Goal: Task Accomplishment & Management: Manage account settings

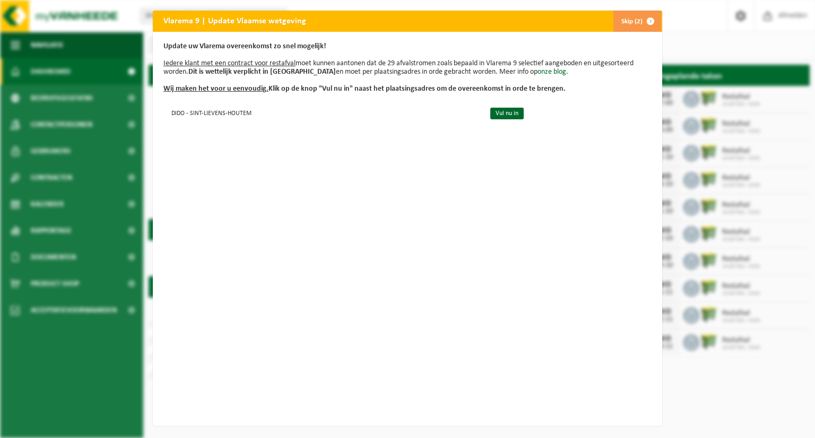
click at [647, 20] on span "button" at bounding box center [650, 21] width 21 height 21
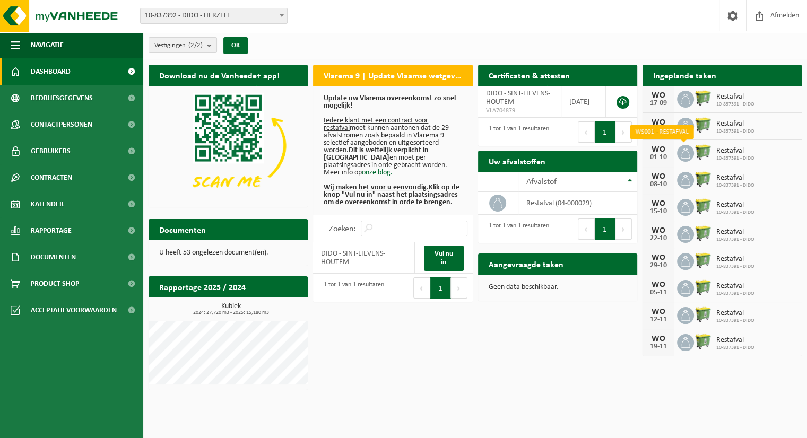
click at [684, 152] on icon at bounding box center [685, 153] width 11 height 11
click at [658, 159] on div "01-10" at bounding box center [658, 157] width 21 height 7
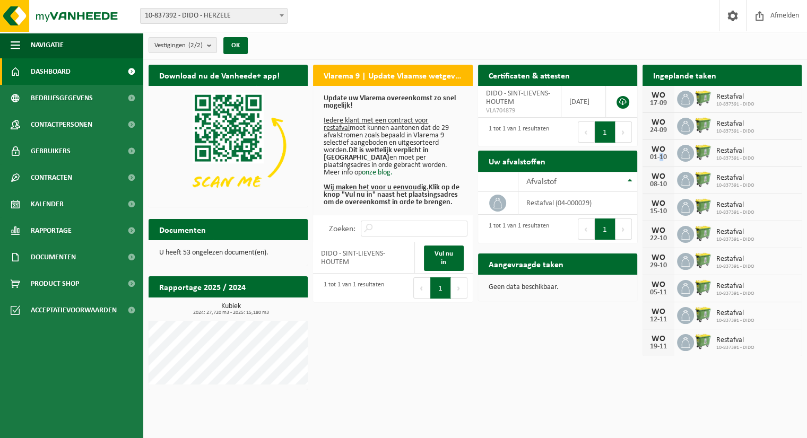
click at [704, 151] on img at bounding box center [703, 152] width 18 height 18
click at [654, 154] on div "01-10" at bounding box center [658, 157] width 21 height 7
click at [521, 265] on h2 "Aangevraagde taken" at bounding box center [526, 264] width 96 height 21
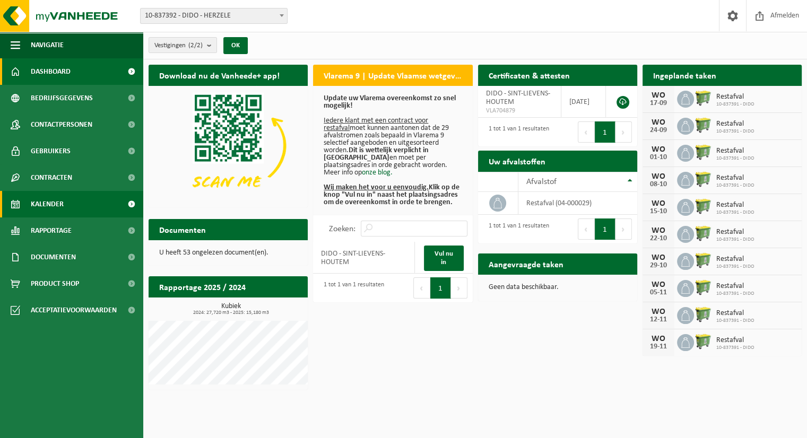
click at [53, 204] on span "Kalender" at bounding box center [47, 204] width 33 height 27
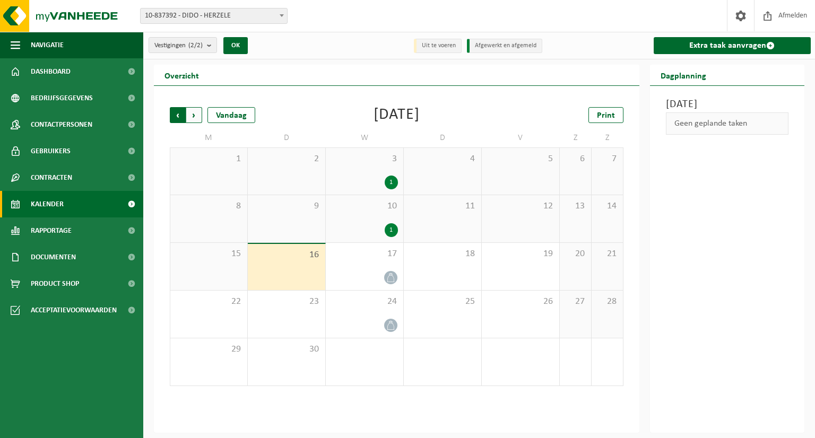
click at [194, 114] on span "Volgende" at bounding box center [194, 115] width 16 height 16
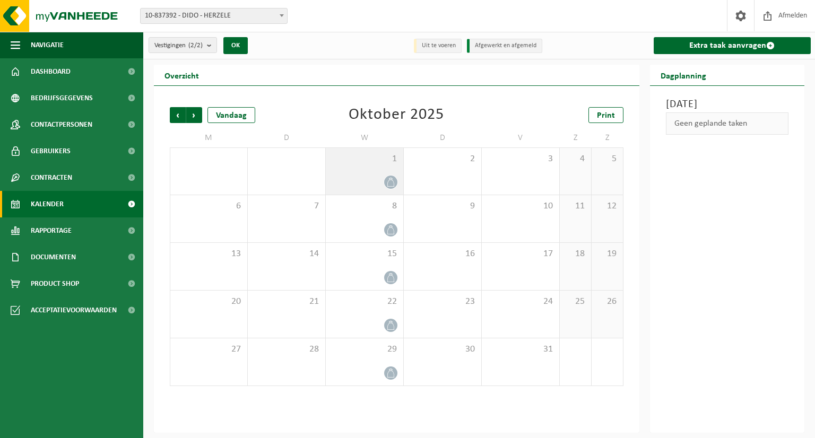
click at [387, 180] on icon at bounding box center [390, 182] width 9 height 9
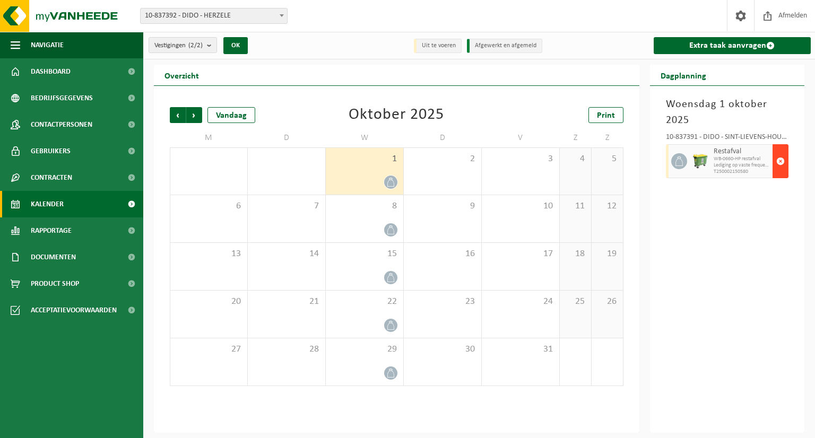
click at [778, 161] on span "button" at bounding box center [780, 161] width 8 height 21
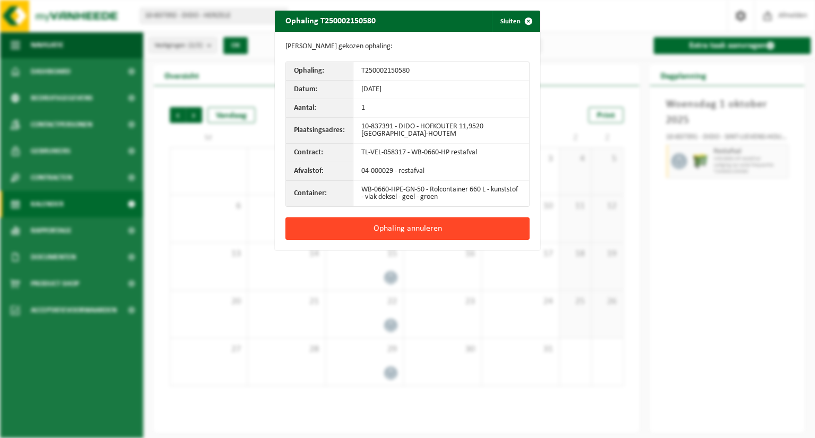
click at [407, 228] on button "Ophaling annuleren" at bounding box center [408, 229] width 244 height 22
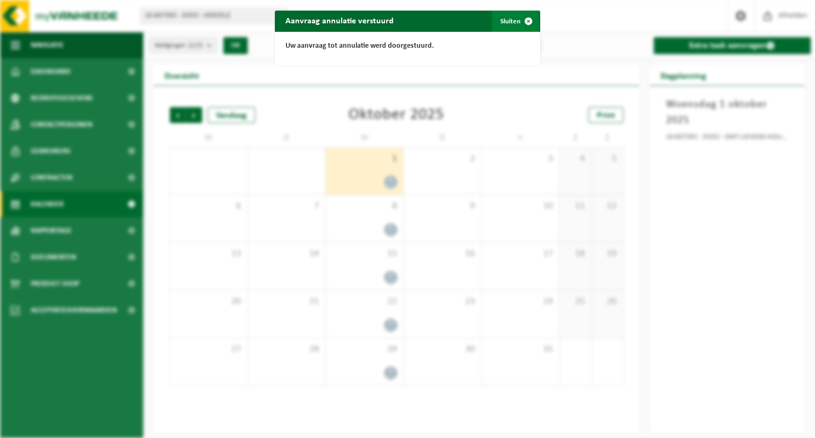
click at [524, 22] on span "button" at bounding box center [528, 21] width 21 height 21
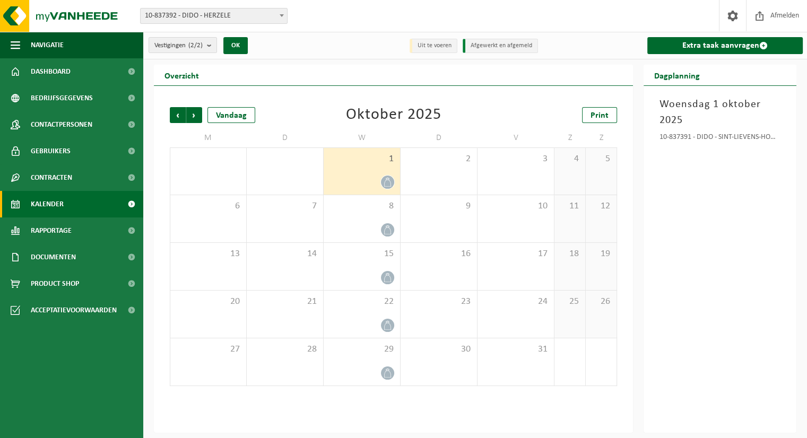
click at [701, 235] on div "[DATE] 10-837391 - DIDO - [GEOGRAPHIC_DATA]-HOUTEM" at bounding box center [720, 259] width 153 height 347
